Goal: Check status: Check status

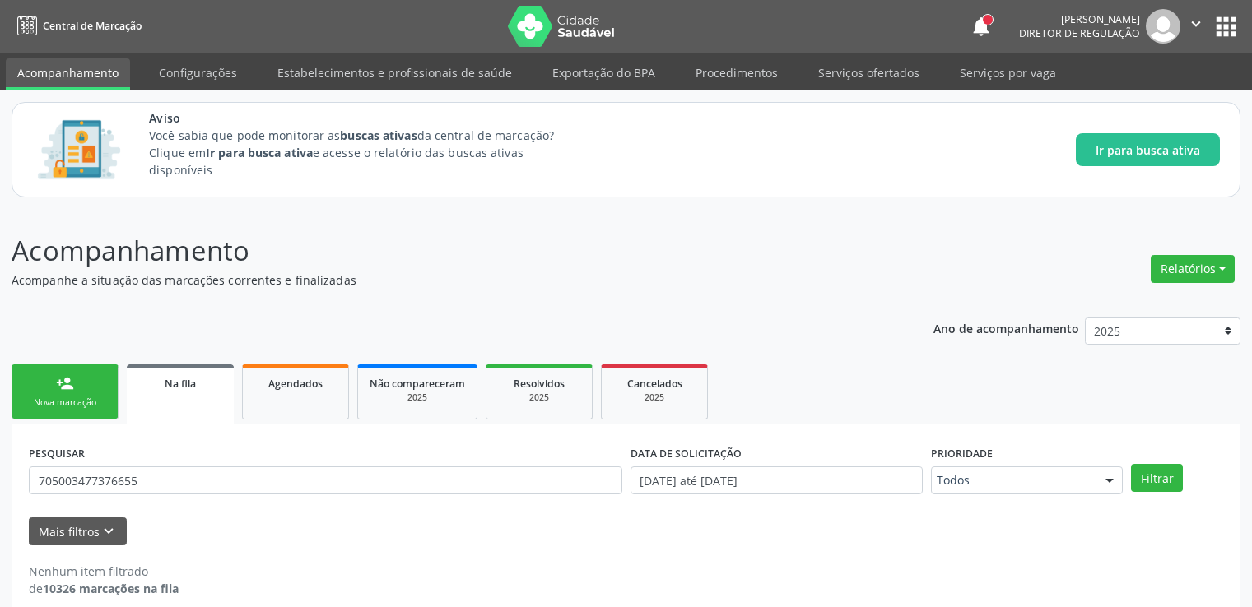
scroll to position [18, 0]
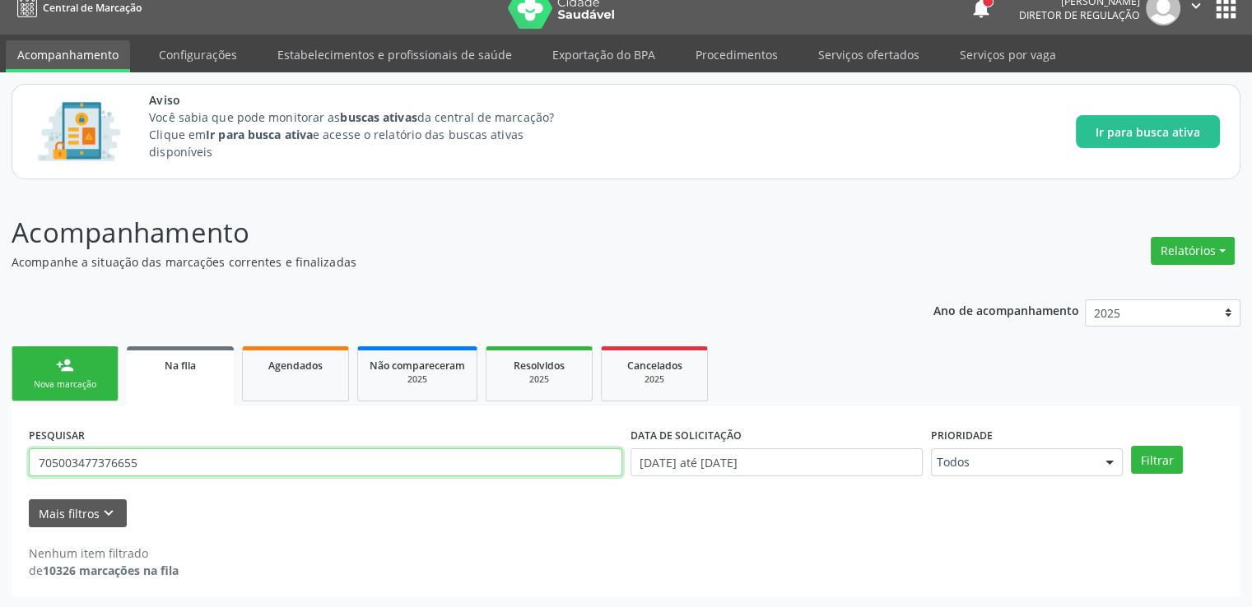
drag, startPoint x: 172, startPoint y: 457, endPoint x: 20, endPoint y: 452, distance: 152.4
click at [20, 452] on div "PESQUISAR 705003477376655 DATA DE SOLICITAÇÃO [DATE] até [DATE] Prioridade Todo…" at bounding box center [626, 501] width 1229 height 191
paste input "706800757560322"
click at [1131, 446] on button "Filtrar" at bounding box center [1157, 460] width 52 height 28
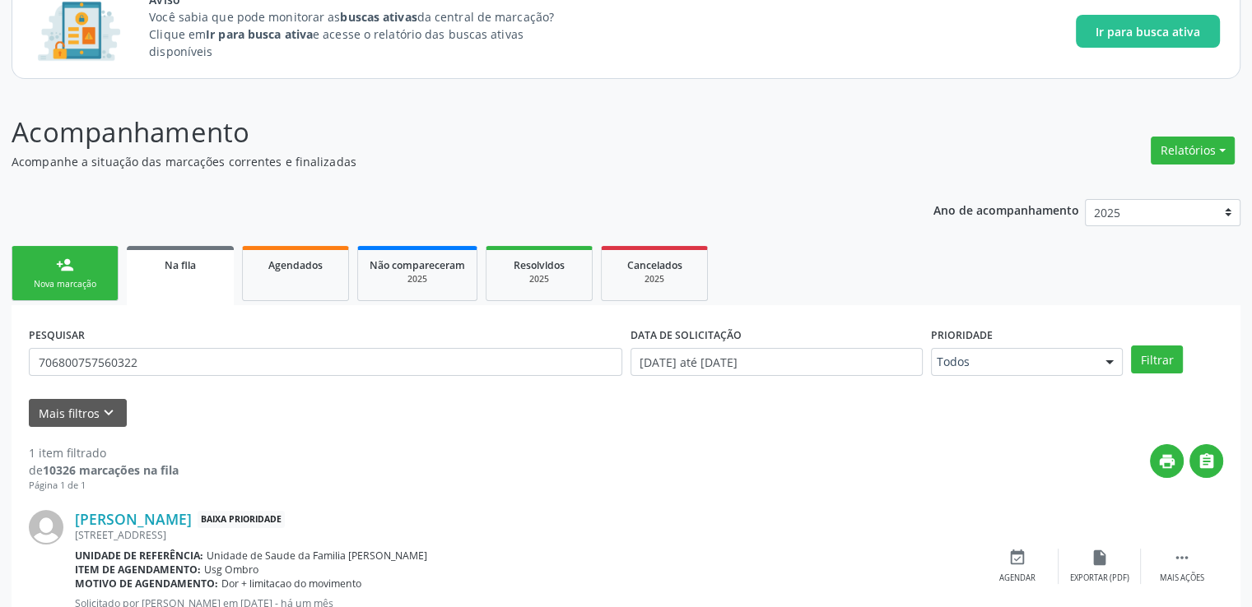
scroll to position [178, 0]
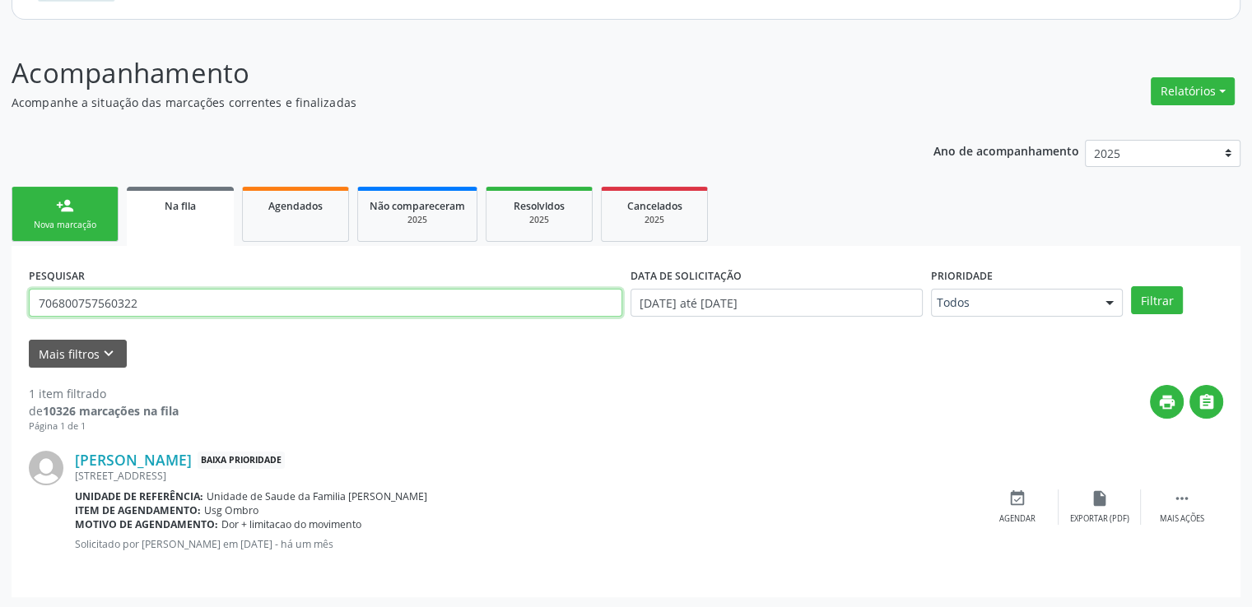
click at [181, 305] on input "706800757560322" at bounding box center [325, 303] width 593 height 28
click at [160, 304] on input "706800757560322" at bounding box center [325, 303] width 593 height 28
click at [114, 304] on input "706800757560322" at bounding box center [325, 303] width 593 height 28
drag, startPoint x: 43, startPoint y: 307, endPoint x: 0, endPoint y: 310, distance: 42.9
click at [0, 310] on div "Acompanhamento Acompanhe a situação das marcações correntes e finalizadas Relat…" at bounding box center [626, 320] width 1252 height 578
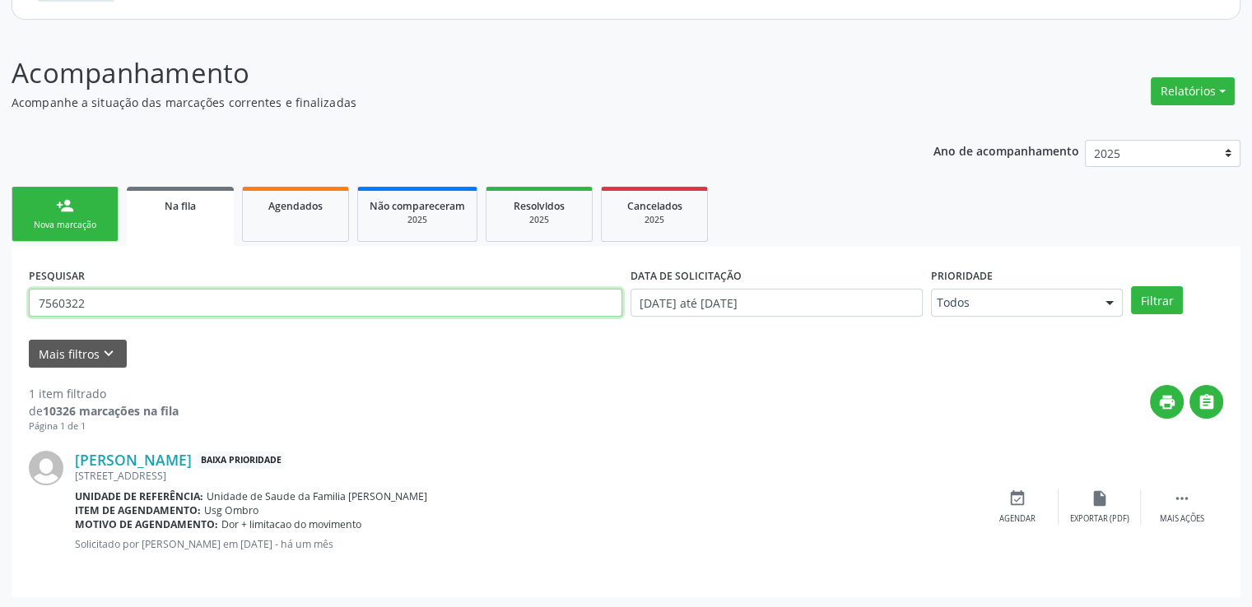
paste input "703609098866437"
click at [1131, 286] on button "Filtrar" at bounding box center [1157, 300] width 52 height 28
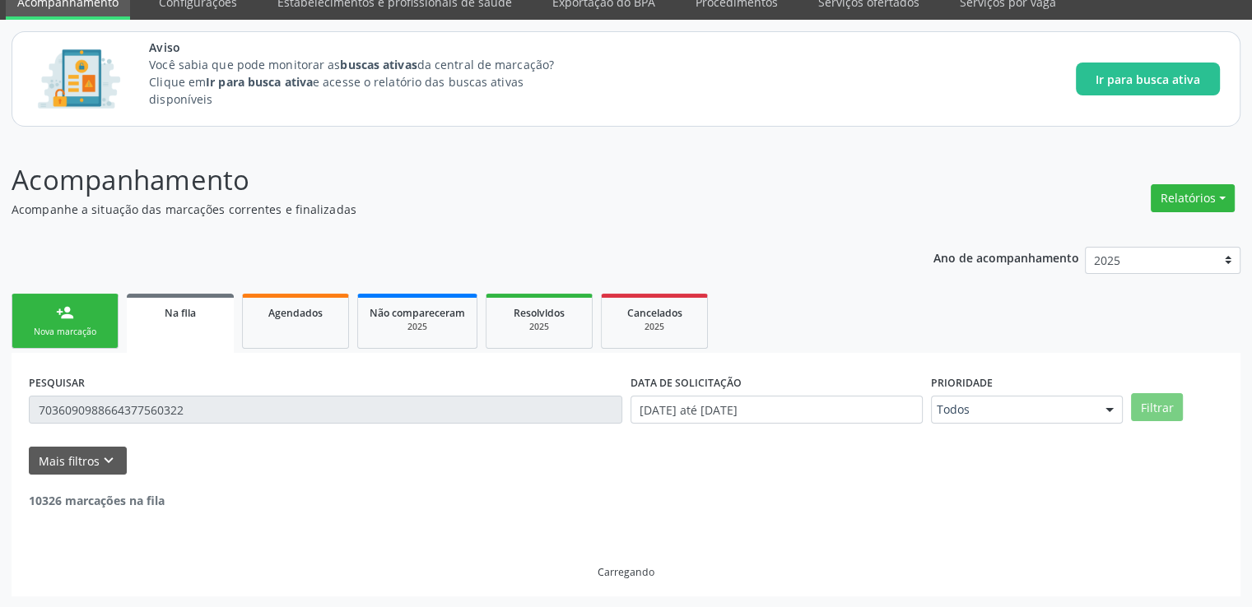
scroll to position [18, 0]
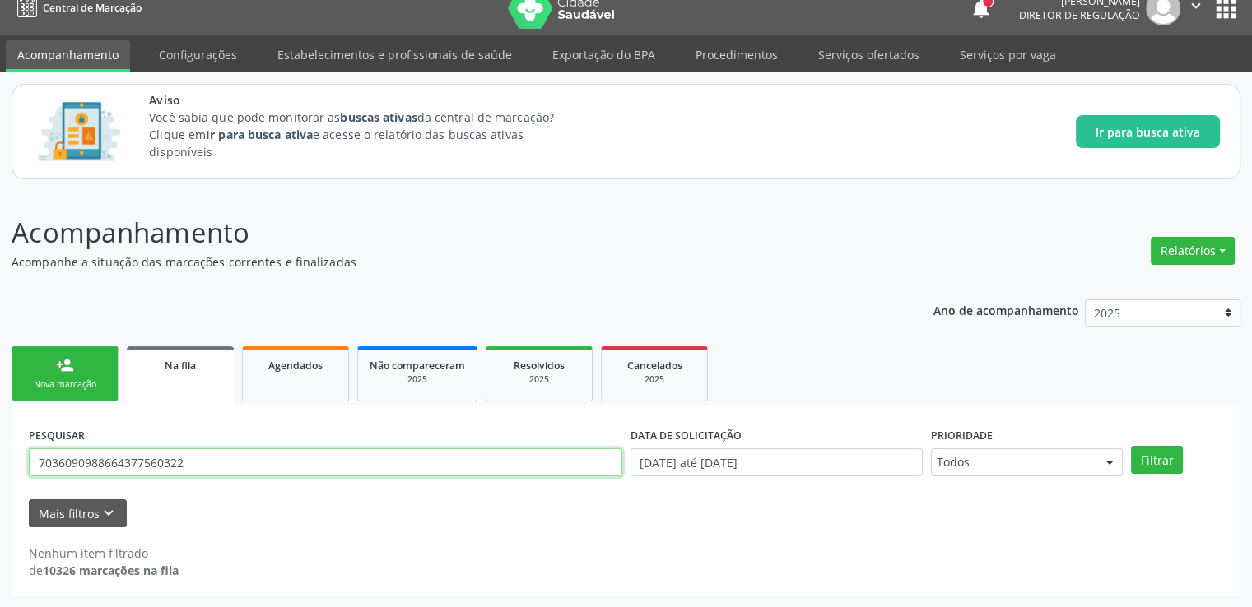
drag, startPoint x: 216, startPoint y: 455, endPoint x: 20, endPoint y: 458, distance: 196.7
click at [207, 455] on input "7036090988664377560322" at bounding box center [325, 463] width 593 height 28
drag, startPoint x: 20, startPoint y: 458, endPoint x: 0, endPoint y: 458, distance: 19.8
click at [0, 458] on div "Acompanhamento Acompanhe a situação das marcações correntes e finalizadas Relat…" at bounding box center [626, 399] width 1252 height 417
type input "2"
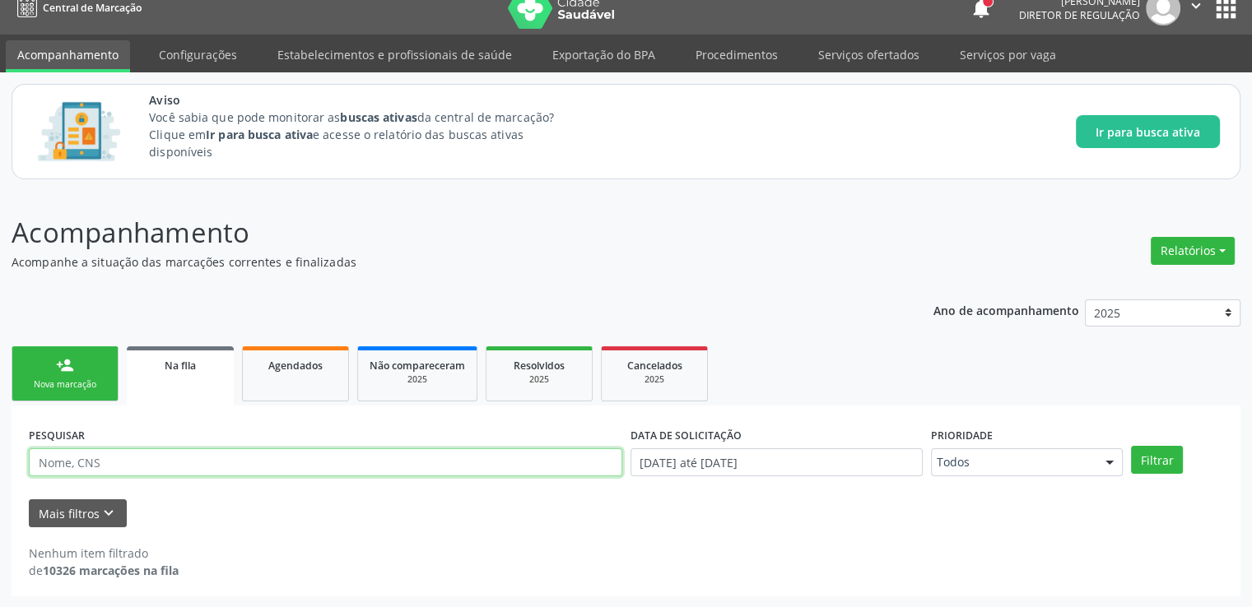
paste input "703609098866437"
type input "703609098866437"
click at [1131, 446] on button "Filtrar" at bounding box center [1157, 460] width 52 height 28
